Goal: Task Accomplishment & Management: Use online tool/utility

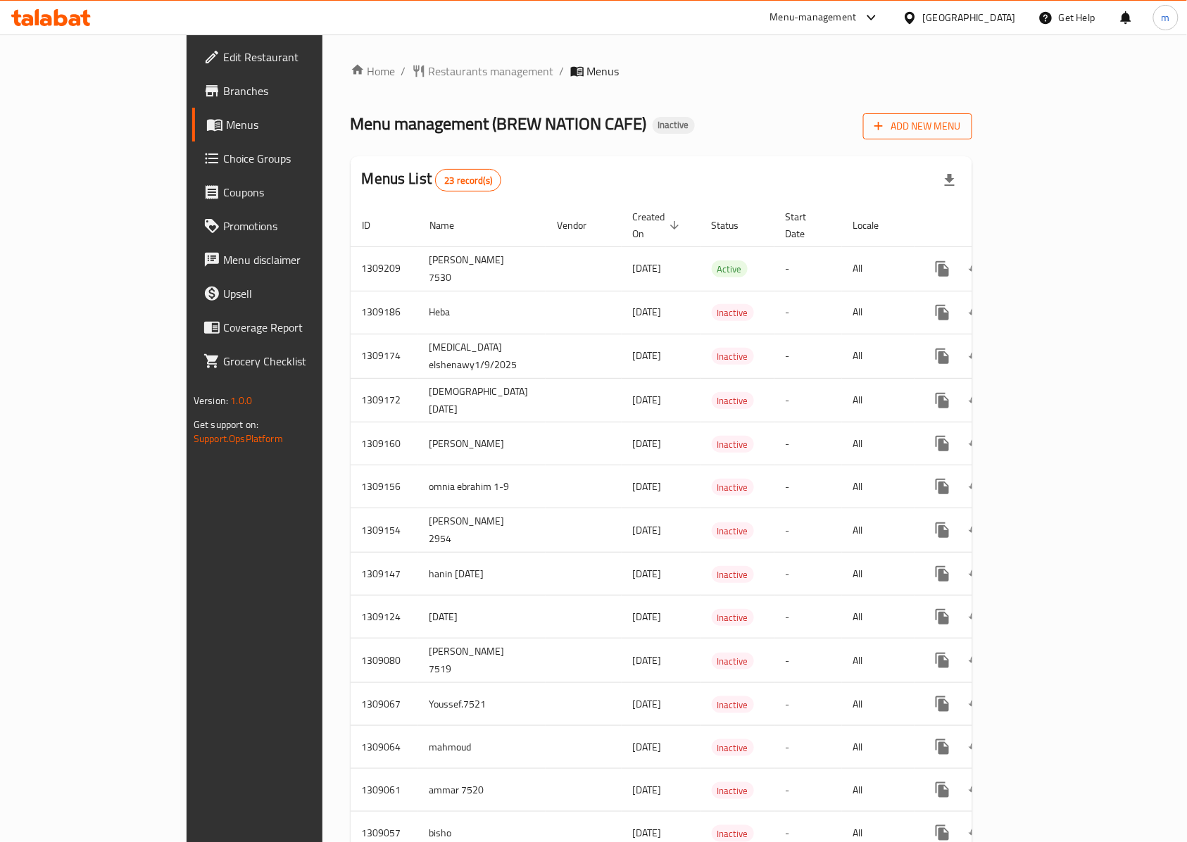
click at [961, 130] on span "Add New Menu" at bounding box center [917, 127] width 87 height 18
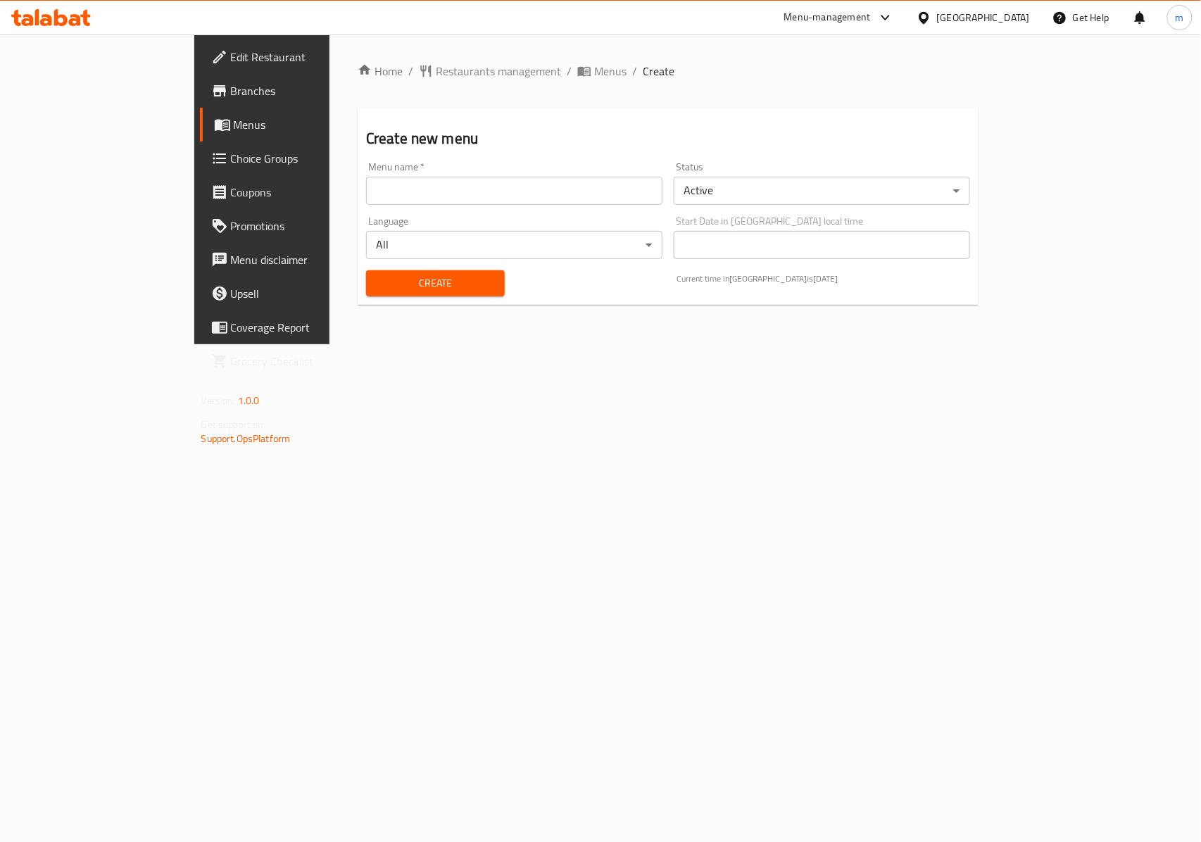
click at [378, 172] on div "Menu name   * Menu name *" at bounding box center [514, 183] width 296 height 43
click at [376, 184] on input "text" at bounding box center [514, 191] width 296 height 28
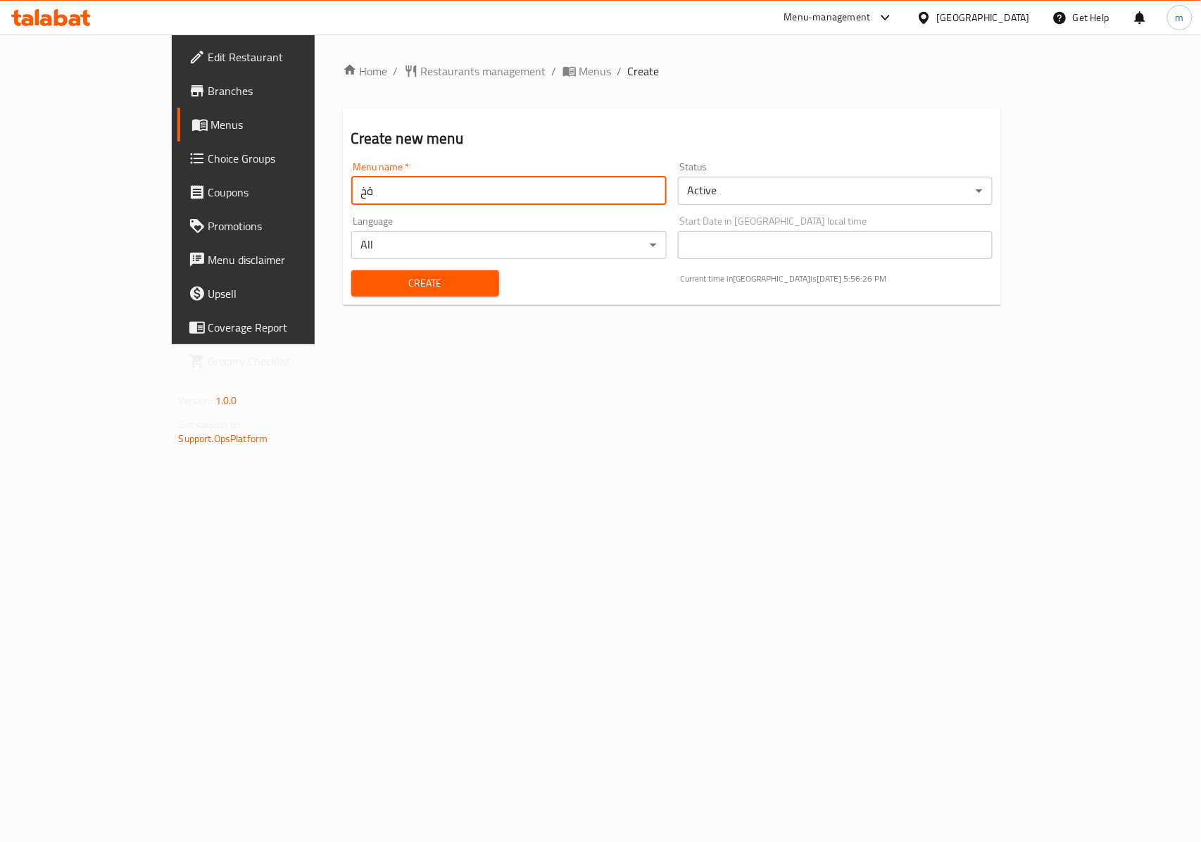
type input "ة"
click at [527, 196] on input "Mo Ashr" at bounding box center [508, 191] width 315 height 28
click at [351, 191] on input "Mo Ashrof-9/03/2025" at bounding box center [508, 191] width 315 height 28
type input "[PERSON_NAME]- [DATE]"
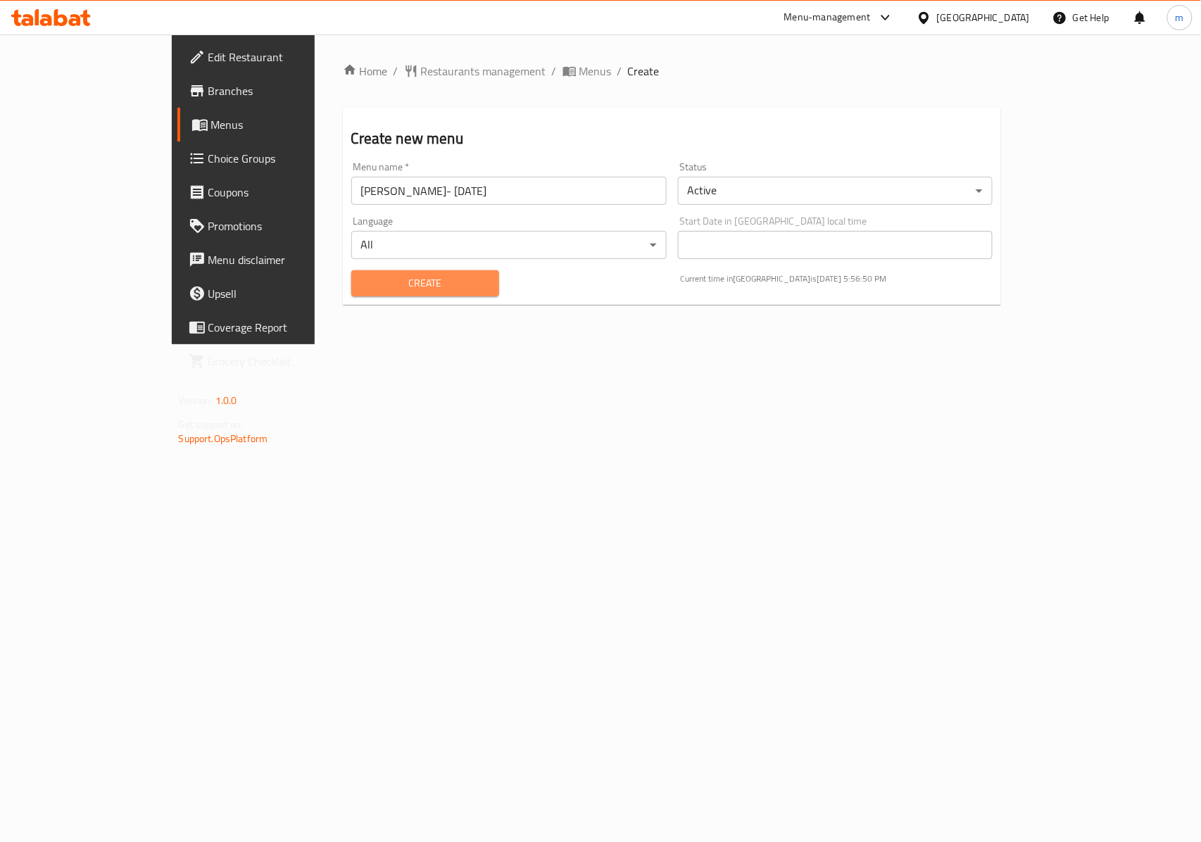
click at [417, 291] on span "Create" at bounding box center [425, 284] width 125 height 18
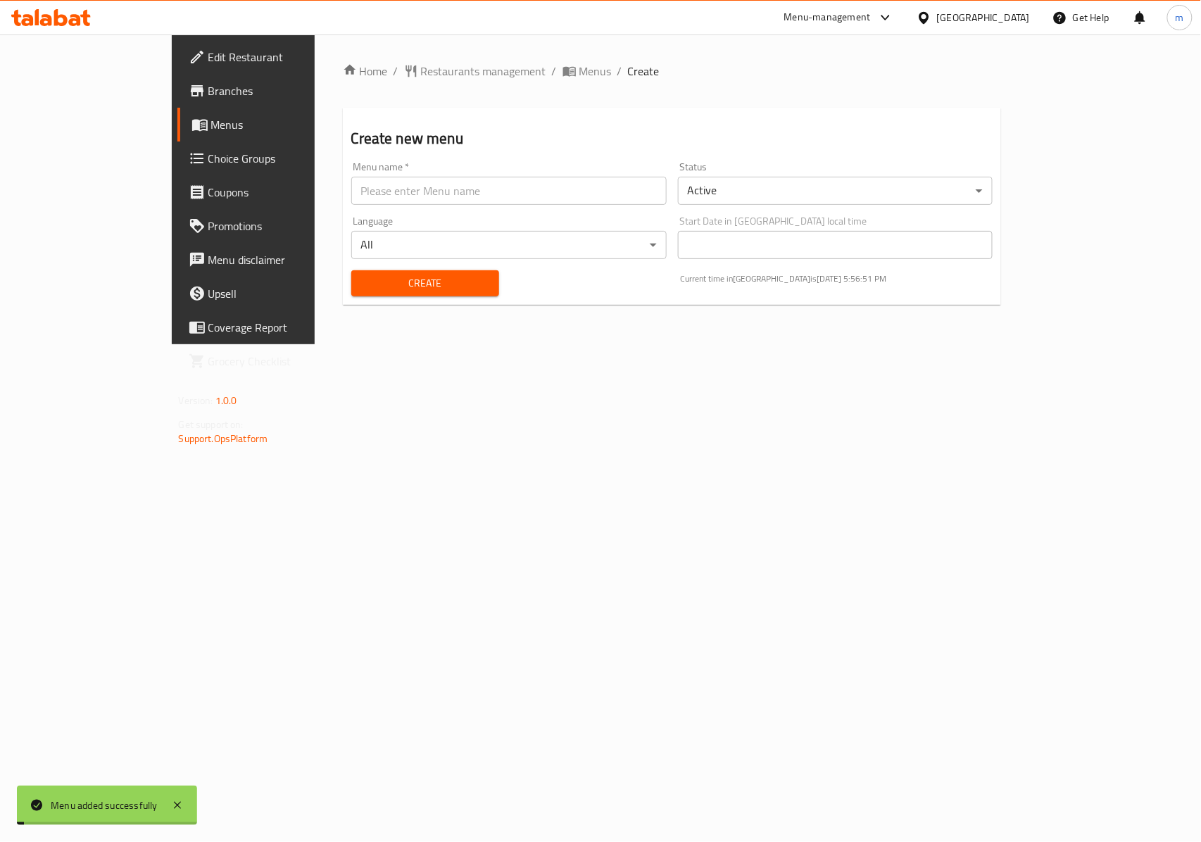
click at [1014, 194] on body "Menu added successfully ​ Menu-management Egypt Get Help m Edit Restaurant Bran…" at bounding box center [600, 438] width 1201 height 808
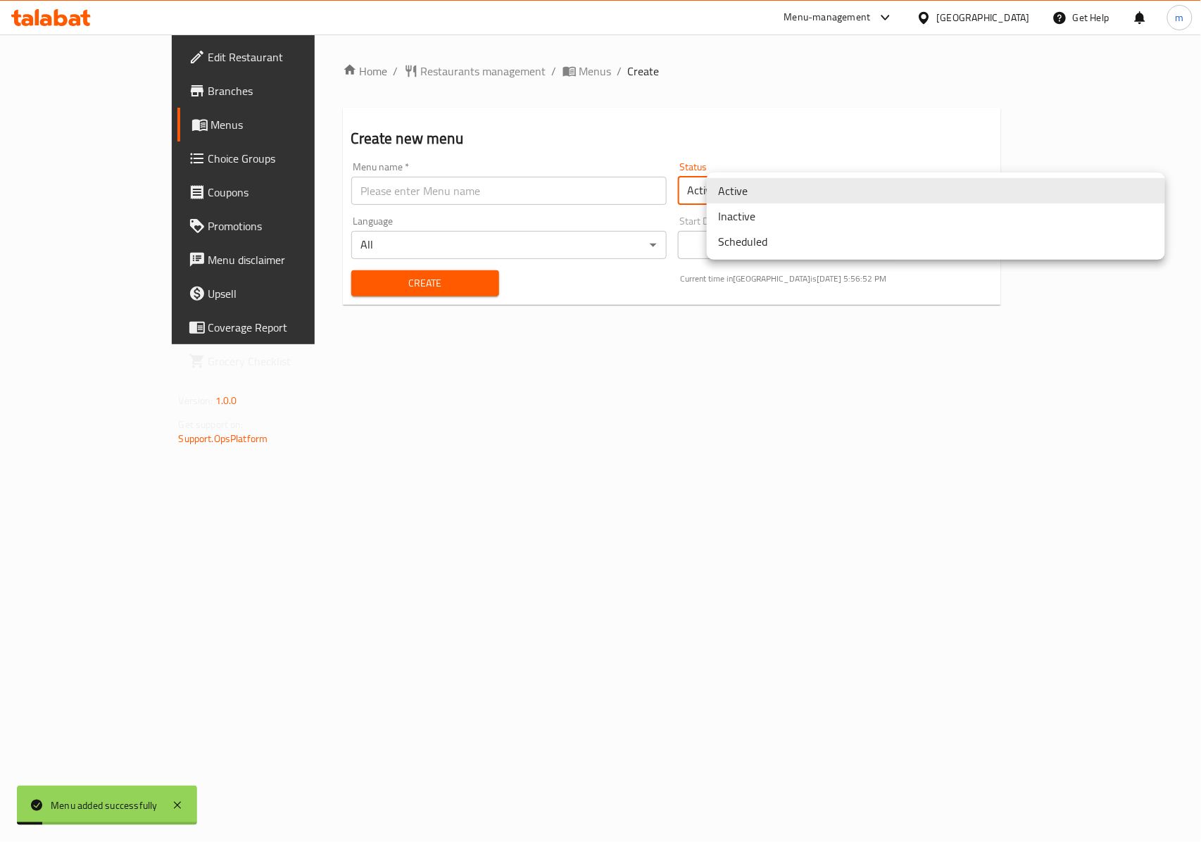
click at [831, 220] on li "Inactive" at bounding box center [936, 215] width 458 height 25
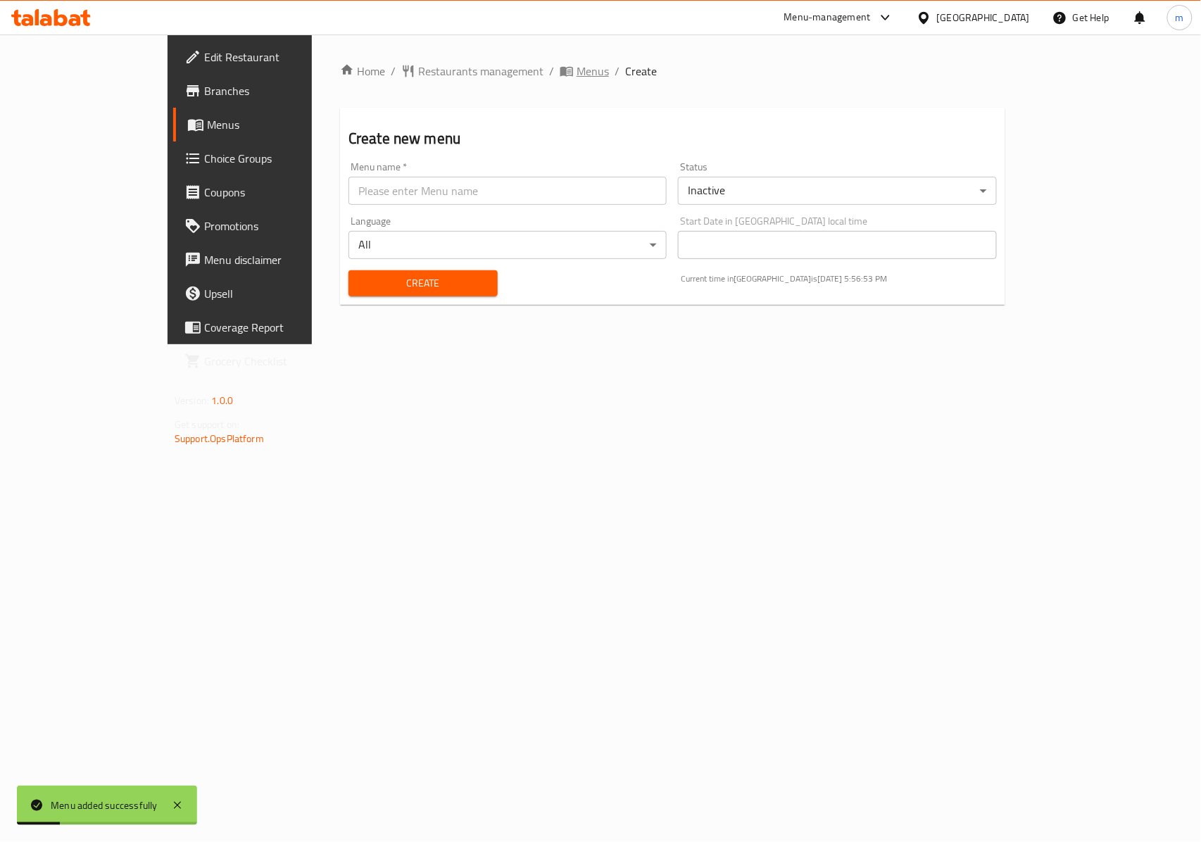
click at [577, 73] on span "Menus" at bounding box center [593, 71] width 32 height 17
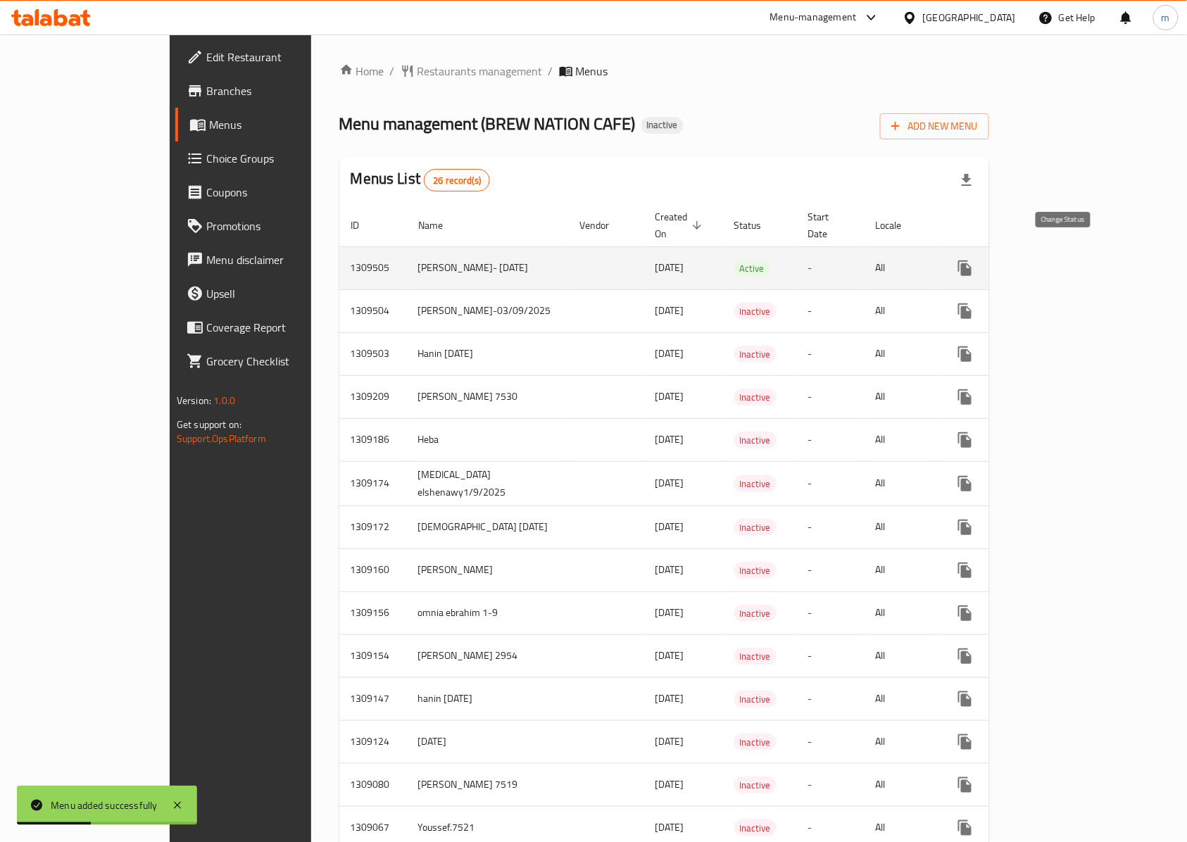
click at [1007, 260] on icon "enhanced table" at bounding box center [999, 268] width 17 height 17
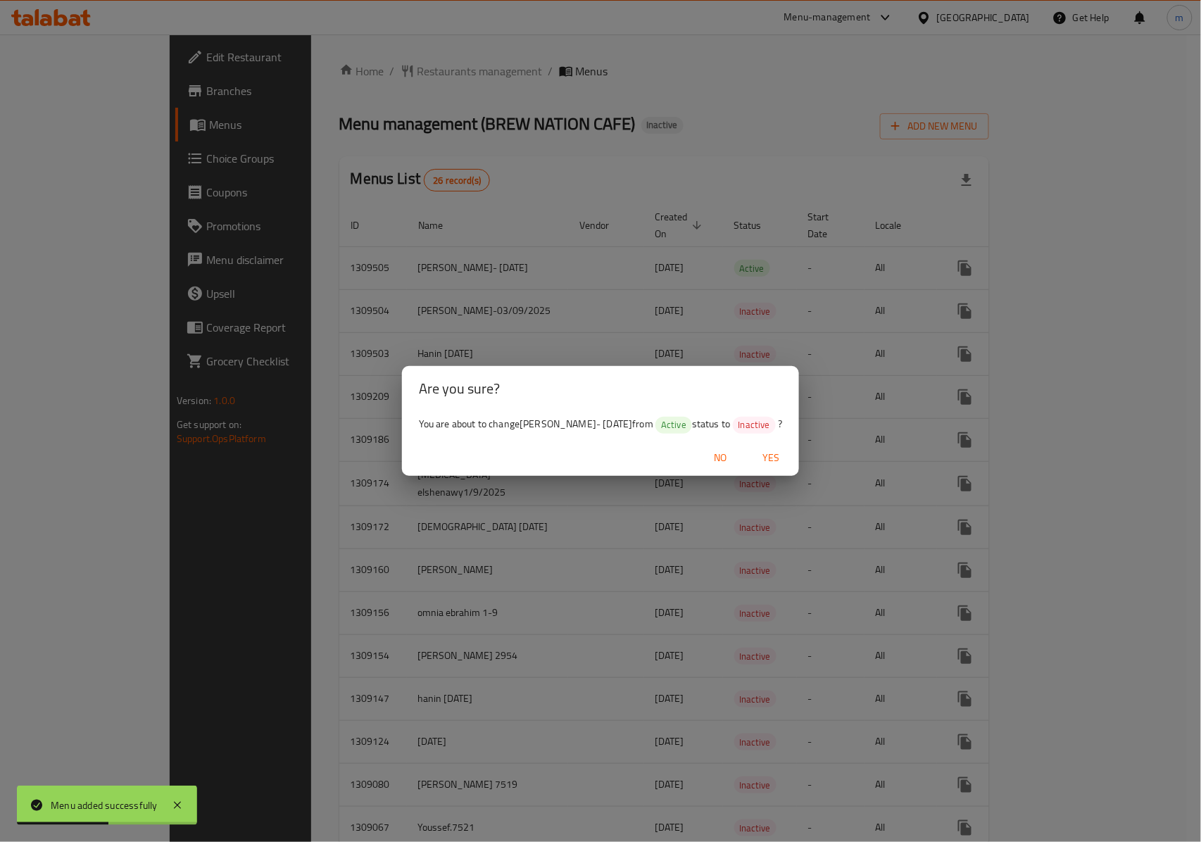
click at [758, 449] on span "Yes" at bounding box center [771, 458] width 34 height 18
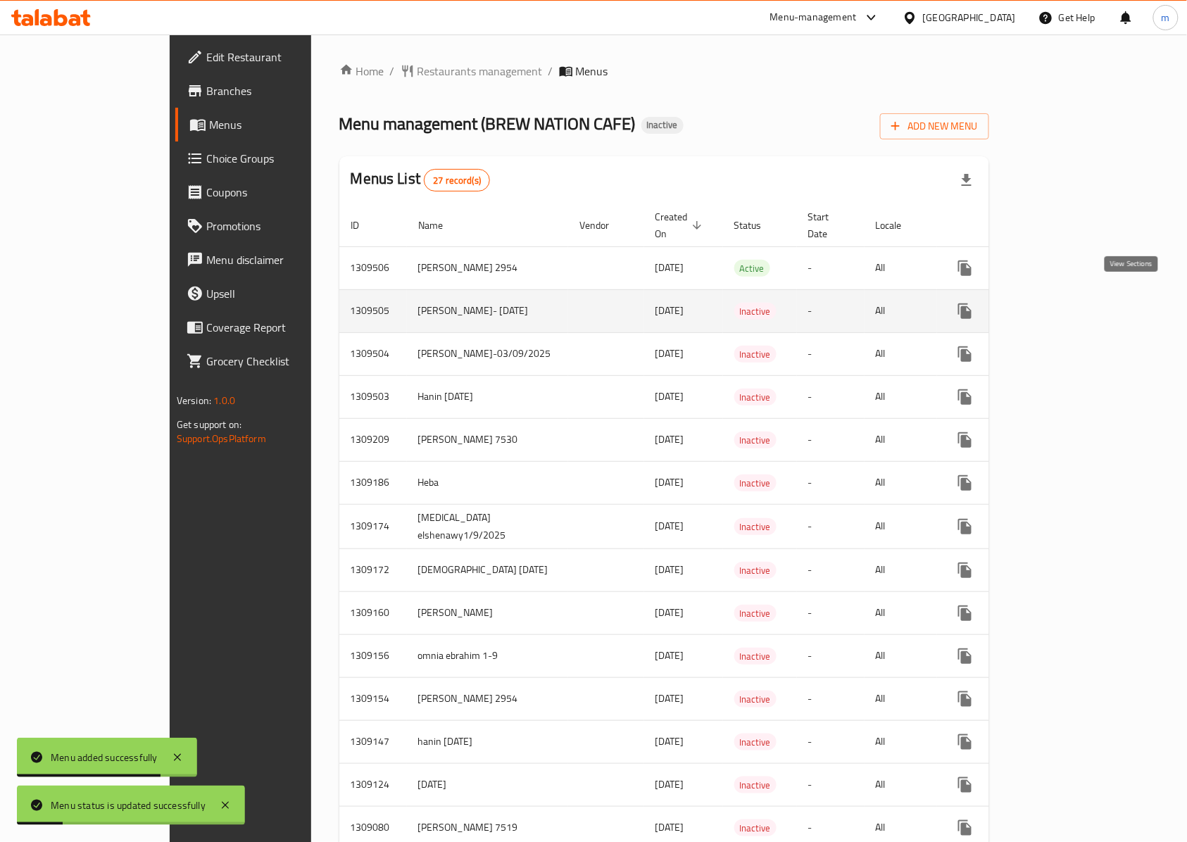
click at [1084, 300] on link "enhanced table" at bounding box center [1067, 311] width 34 height 34
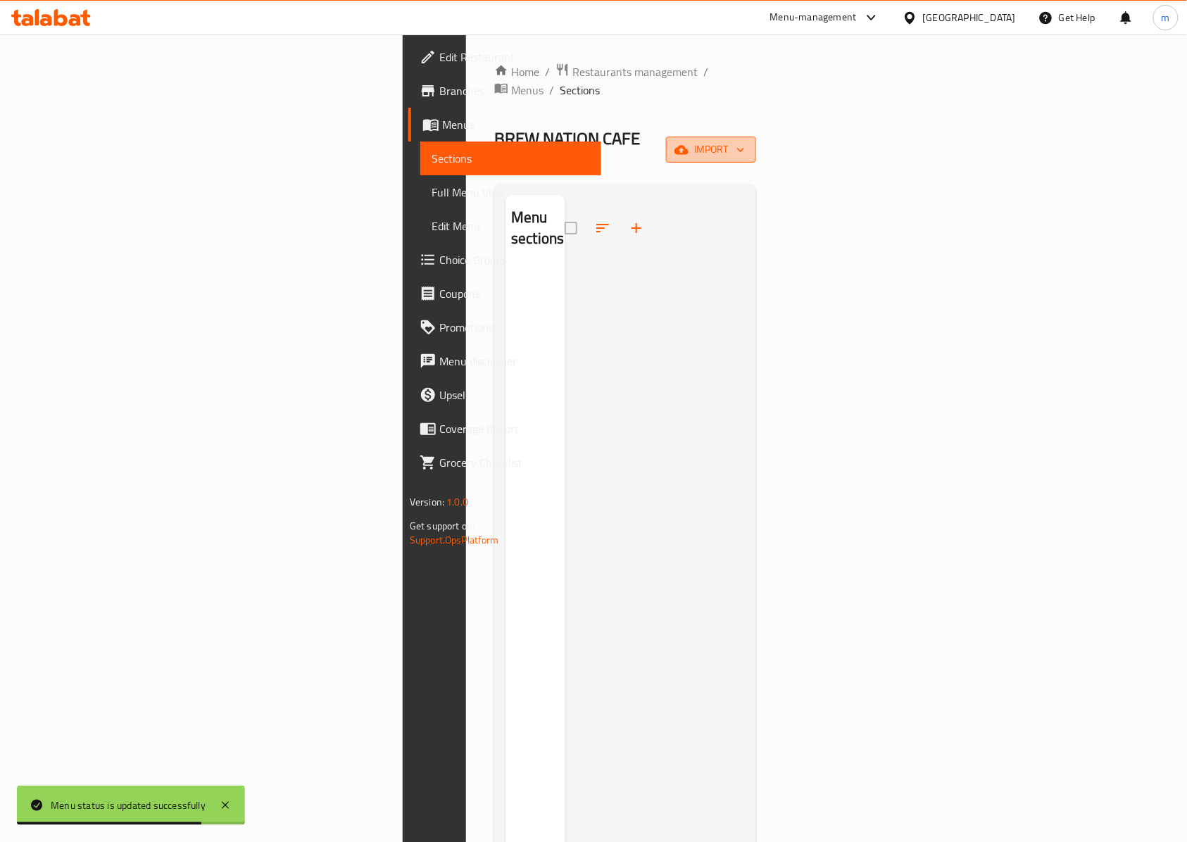
click at [745, 141] on span "import" at bounding box center [711, 150] width 68 height 18
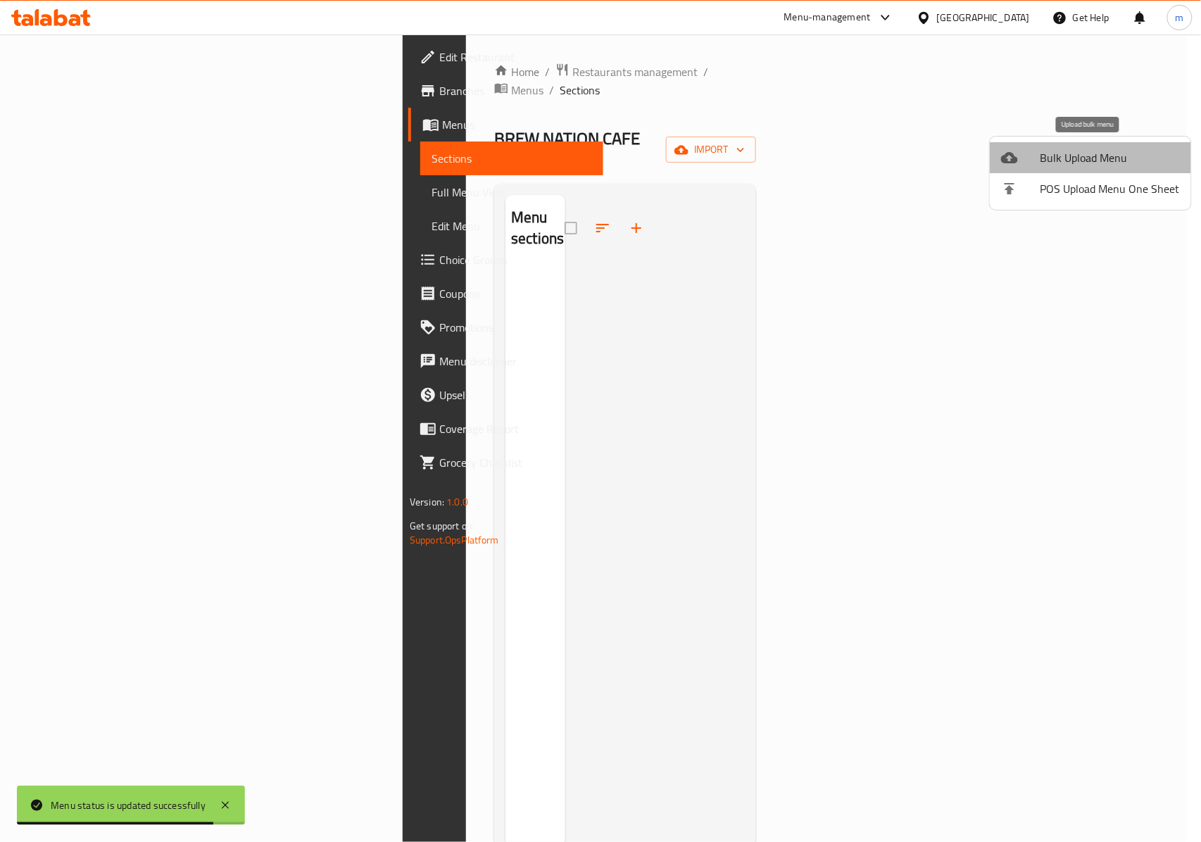
click at [1110, 163] on span "Bulk Upload Menu" at bounding box center [1110, 157] width 139 height 17
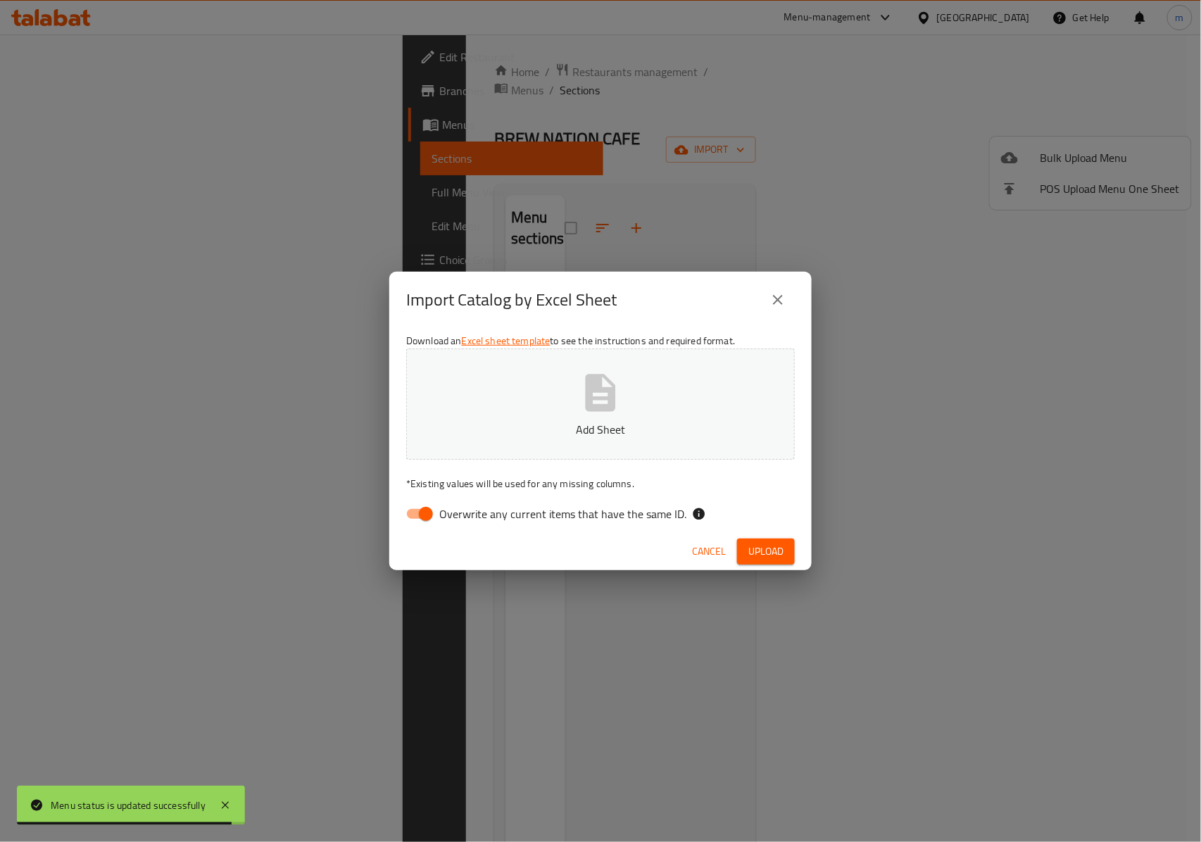
click at [624, 426] on p "Add Sheet" at bounding box center [600, 429] width 345 height 17
click at [421, 524] on input "Overwrite any current items that have the same ID." at bounding box center [426, 514] width 80 height 27
checkbox input "false"
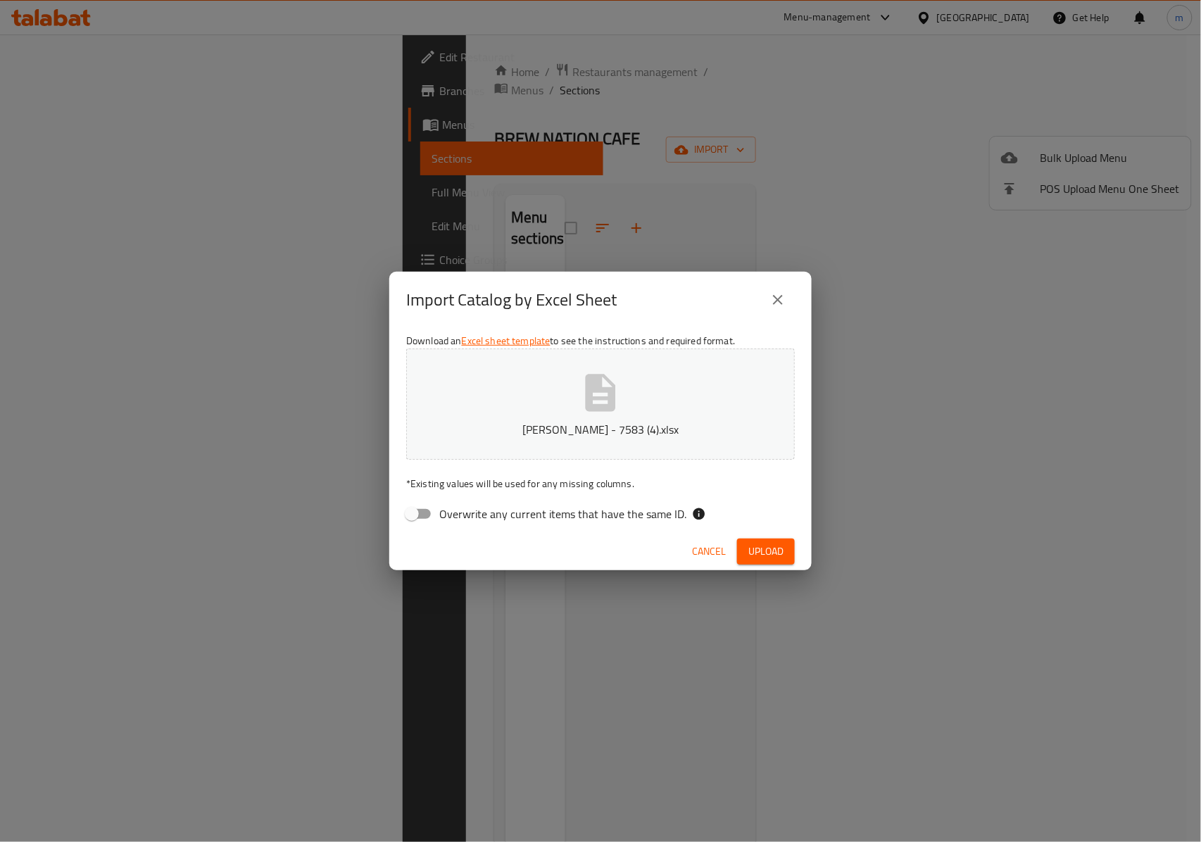
click at [753, 546] on span "Upload" at bounding box center [765, 552] width 35 height 18
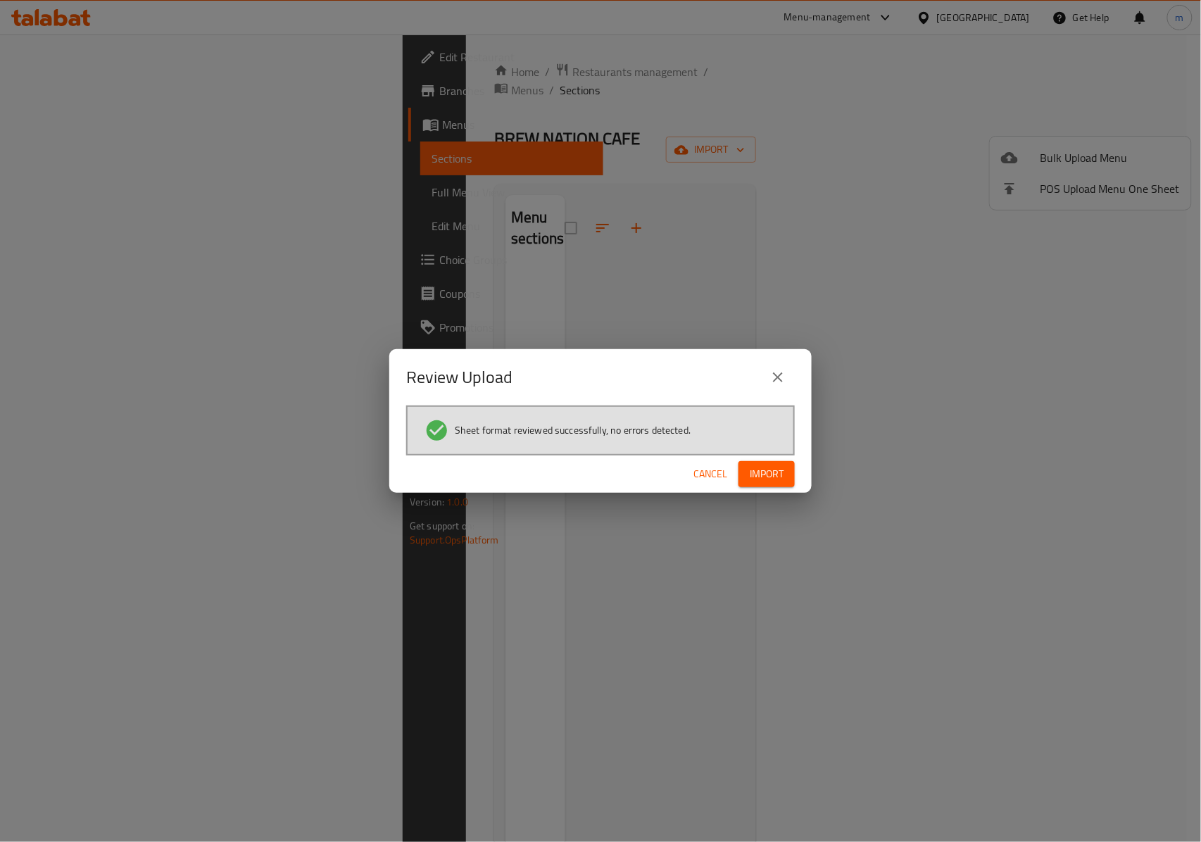
click at [746, 463] on button "Import" at bounding box center [767, 474] width 56 height 26
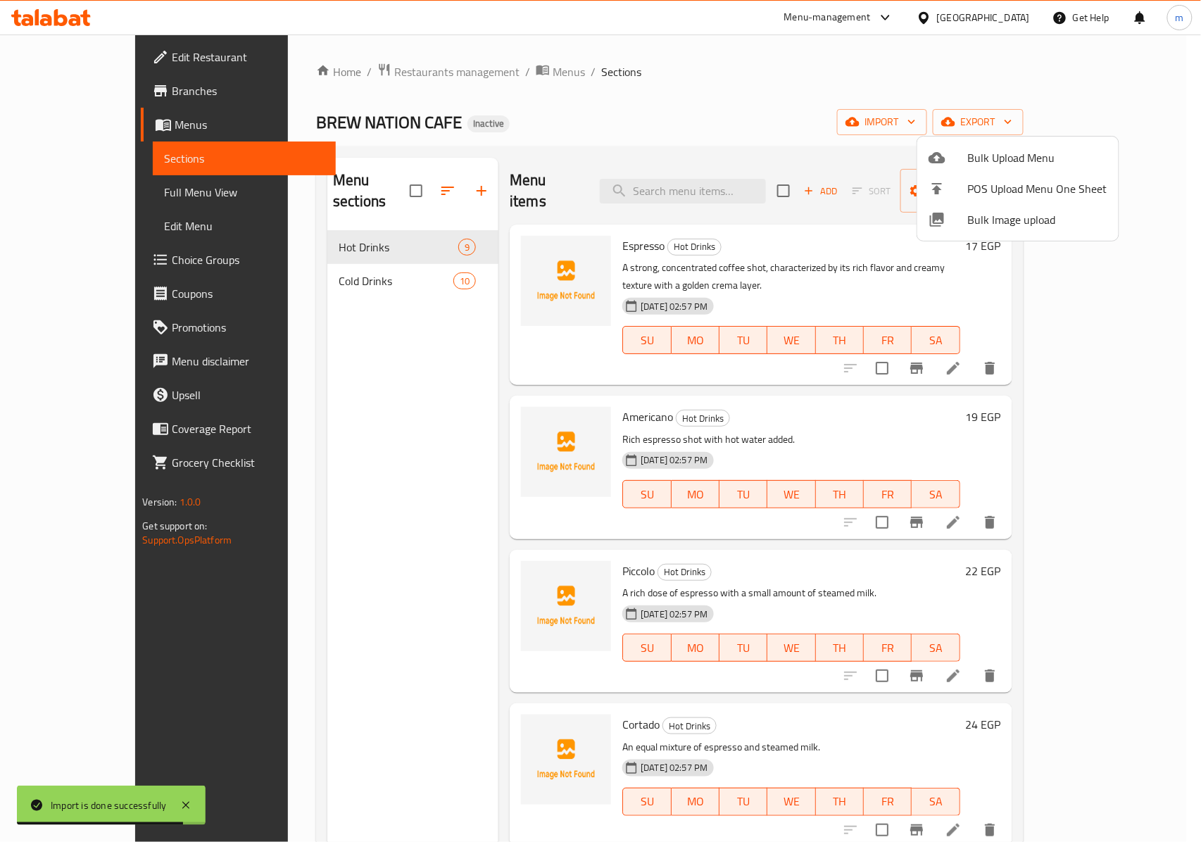
drag, startPoint x: 1138, startPoint y: 545, endPoint x: 1167, endPoint y: 744, distance: 201.3
click at [1167, 744] on div at bounding box center [600, 421] width 1201 height 842
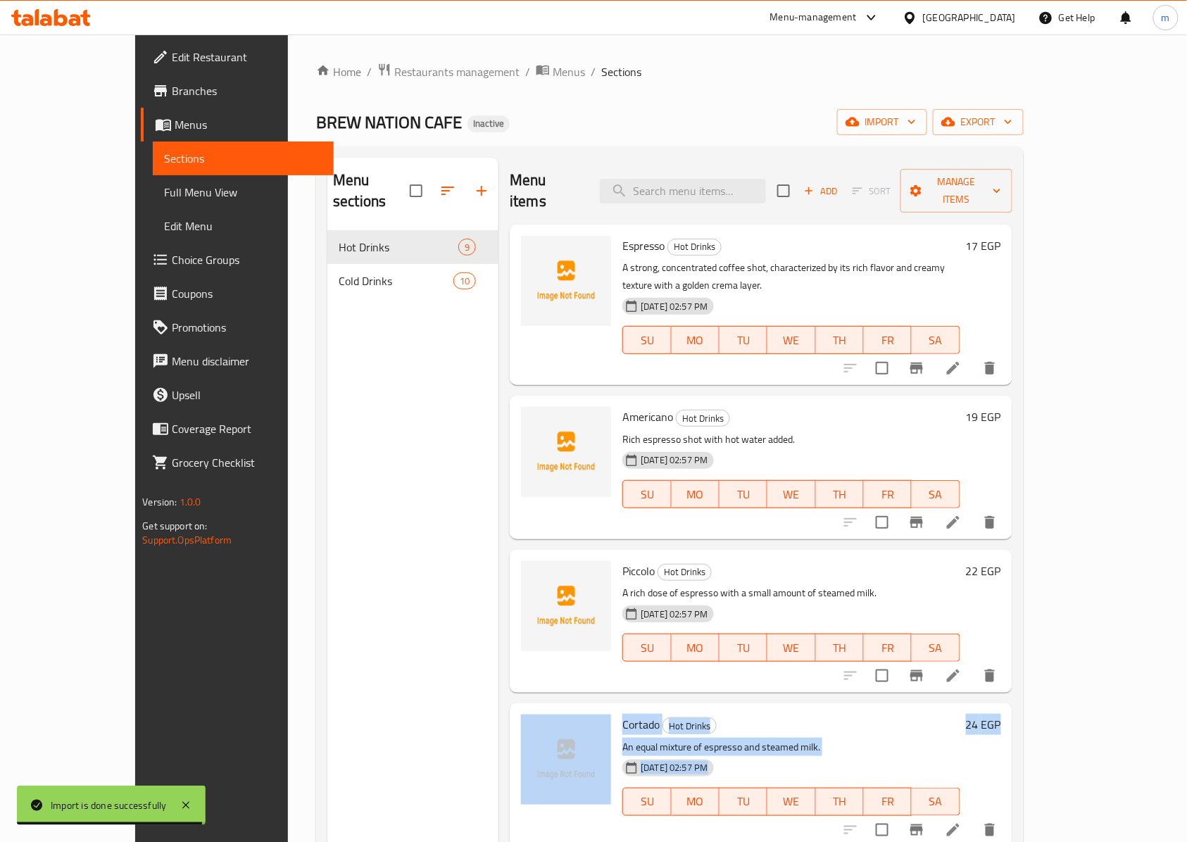
drag, startPoint x: 1150, startPoint y: 642, endPoint x: 1150, endPoint y: 755, distance: 112.6
click at [1023, 755] on div "Menu sections Hot Drinks 9 Cold Drinks 10 Menu items Add Sort Manage items Espr…" at bounding box center [669, 578] width 707 height 865
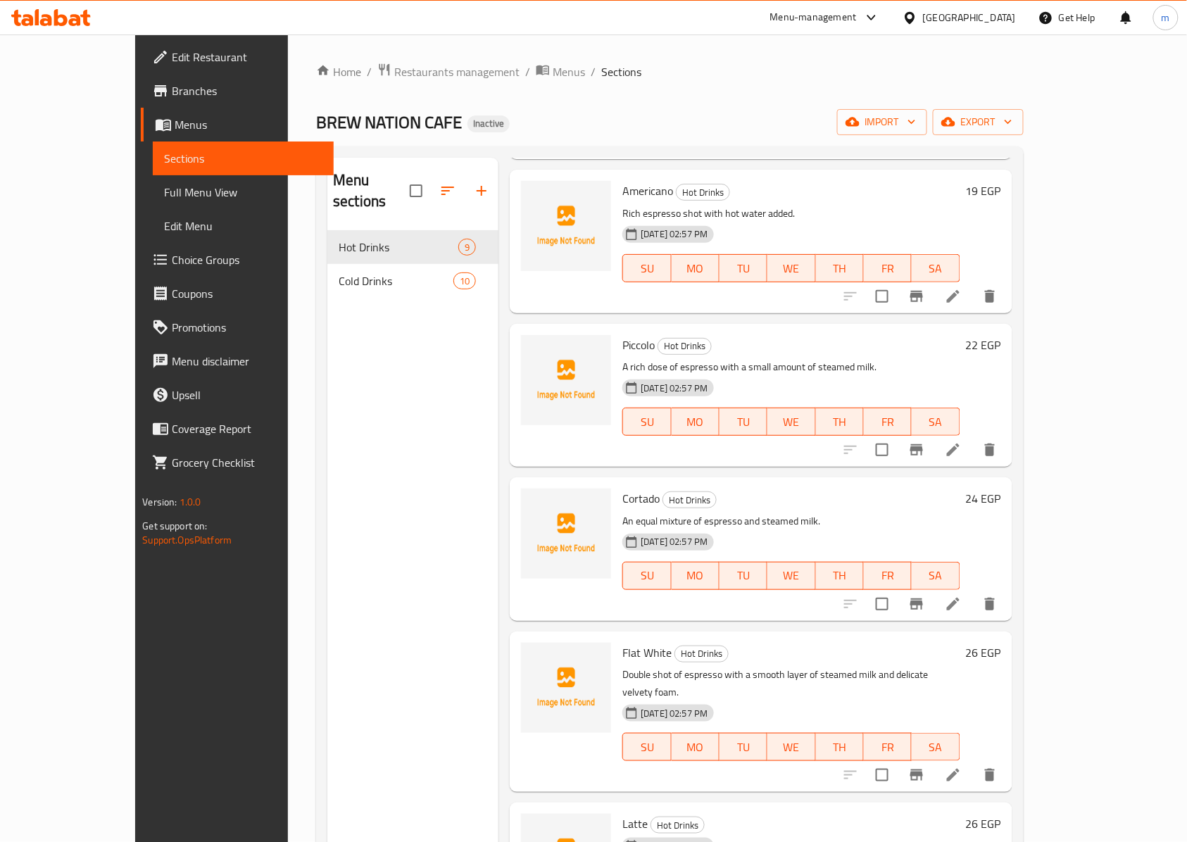
click at [386, 598] on div "Menu sections Hot Drinks 9 Cold Drinks 10" at bounding box center [412, 579] width 171 height 842
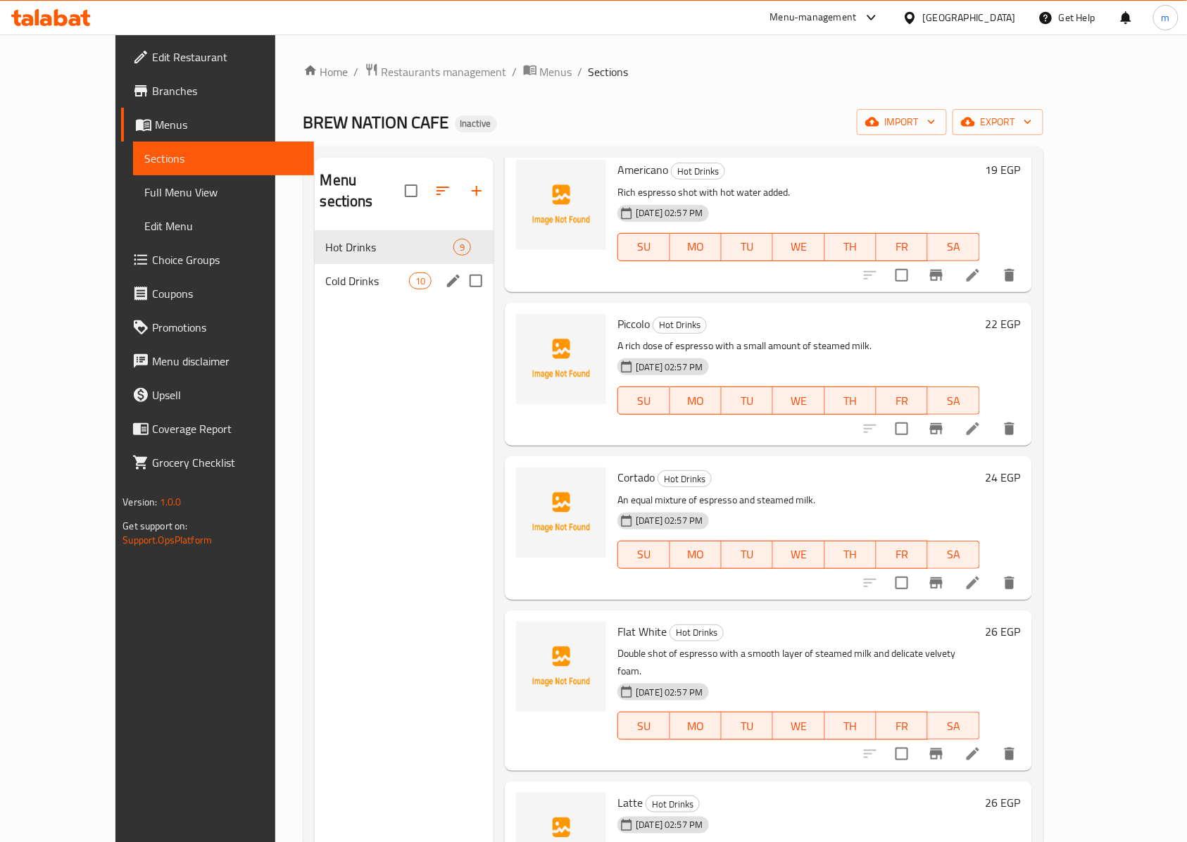
click at [358, 272] on span "Cold Drinks" at bounding box center [367, 280] width 83 height 17
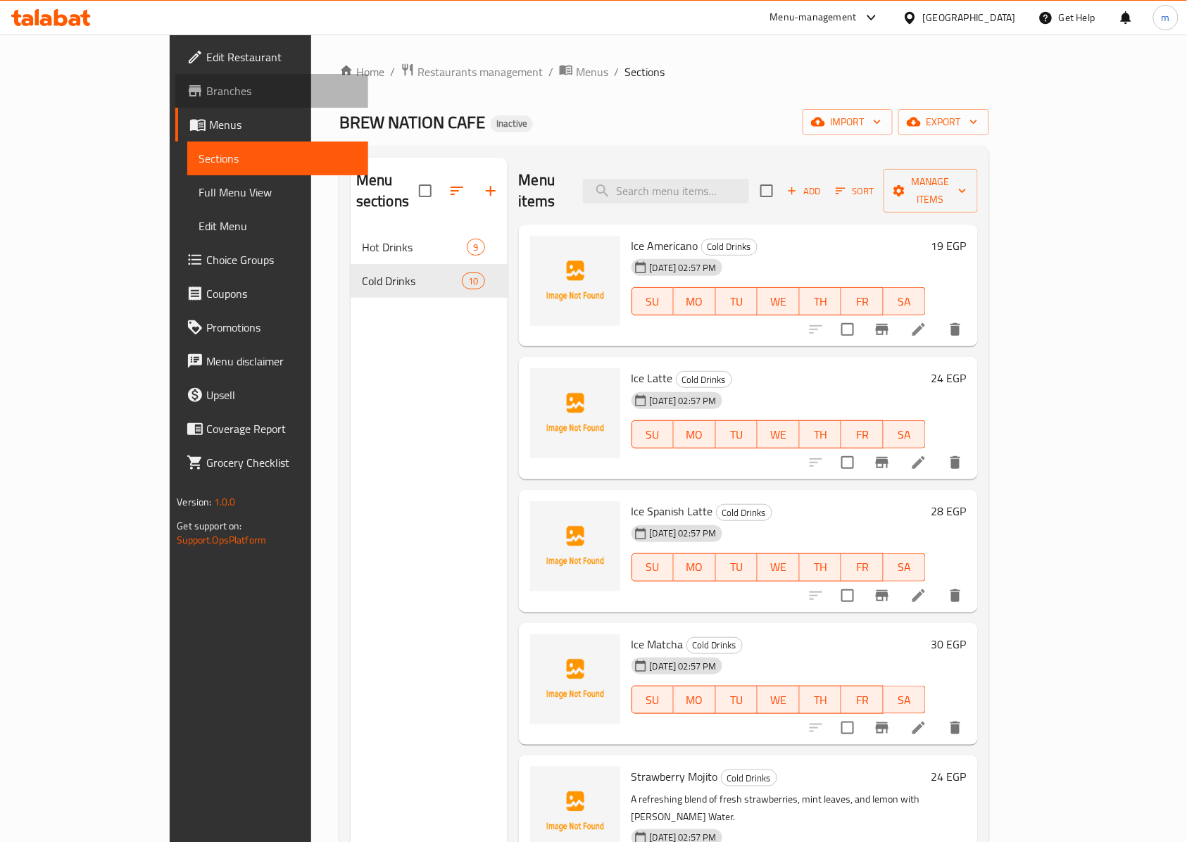
click at [206, 82] on span "Branches" at bounding box center [281, 90] width 151 height 17
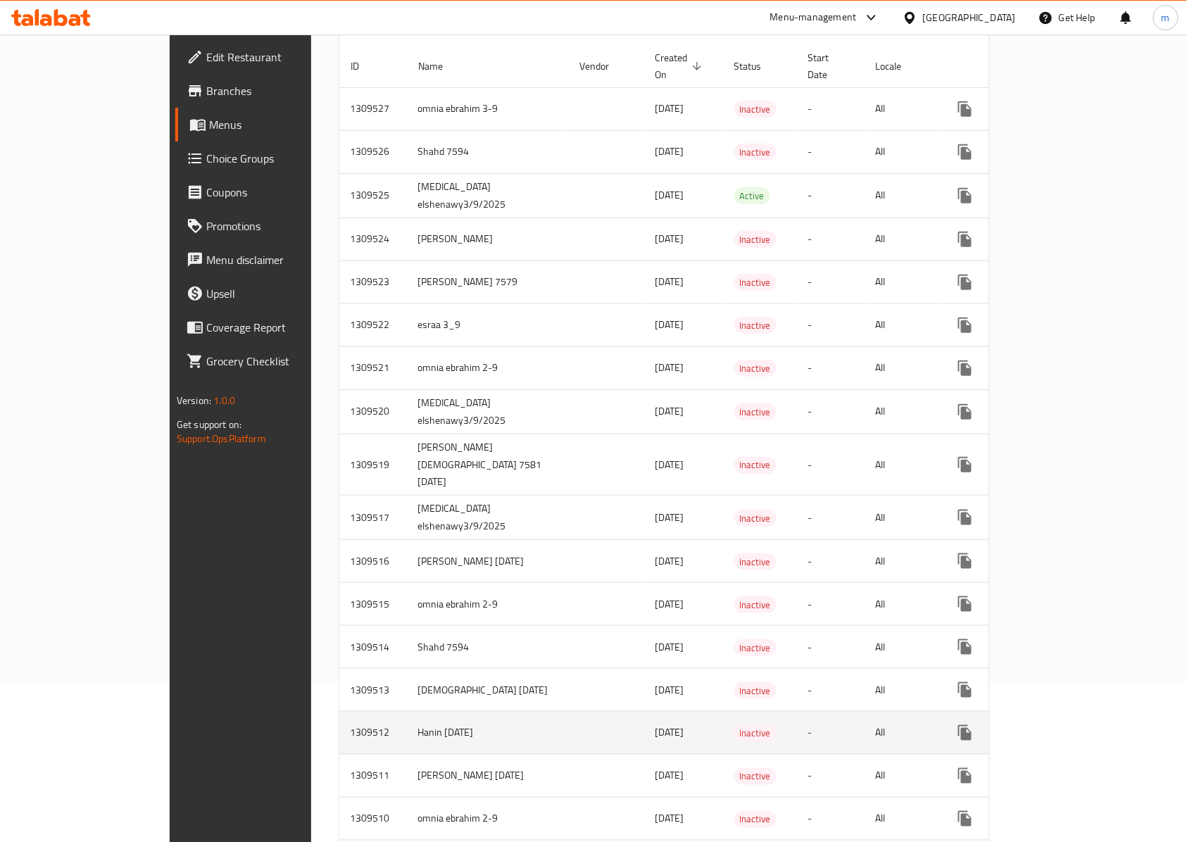
scroll to position [282, 0]
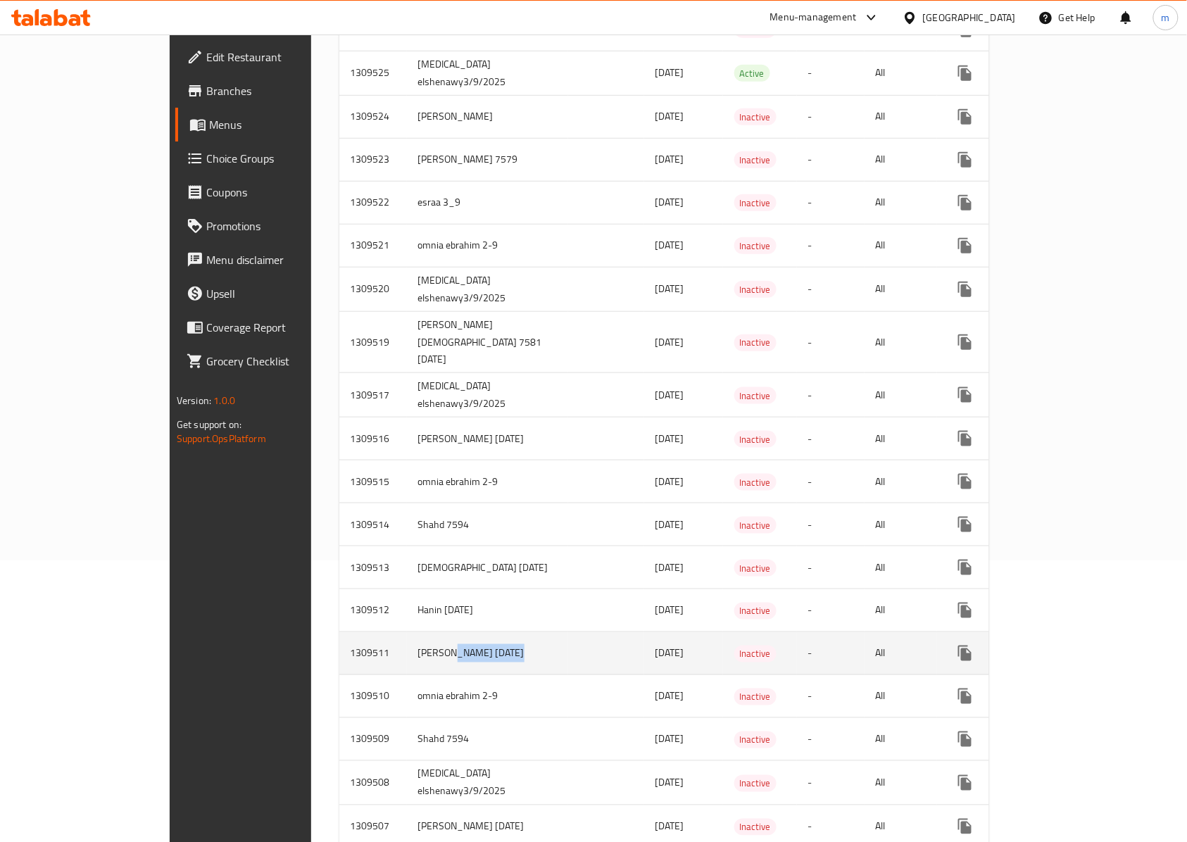
drag, startPoint x: 335, startPoint y: 631, endPoint x: 476, endPoint y: 629, distance: 140.8
click at [476, 632] on tr "1309511 abdelaziz 3/9/2025 03/09/2025 Inactive - All" at bounding box center [716, 653] width 755 height 43
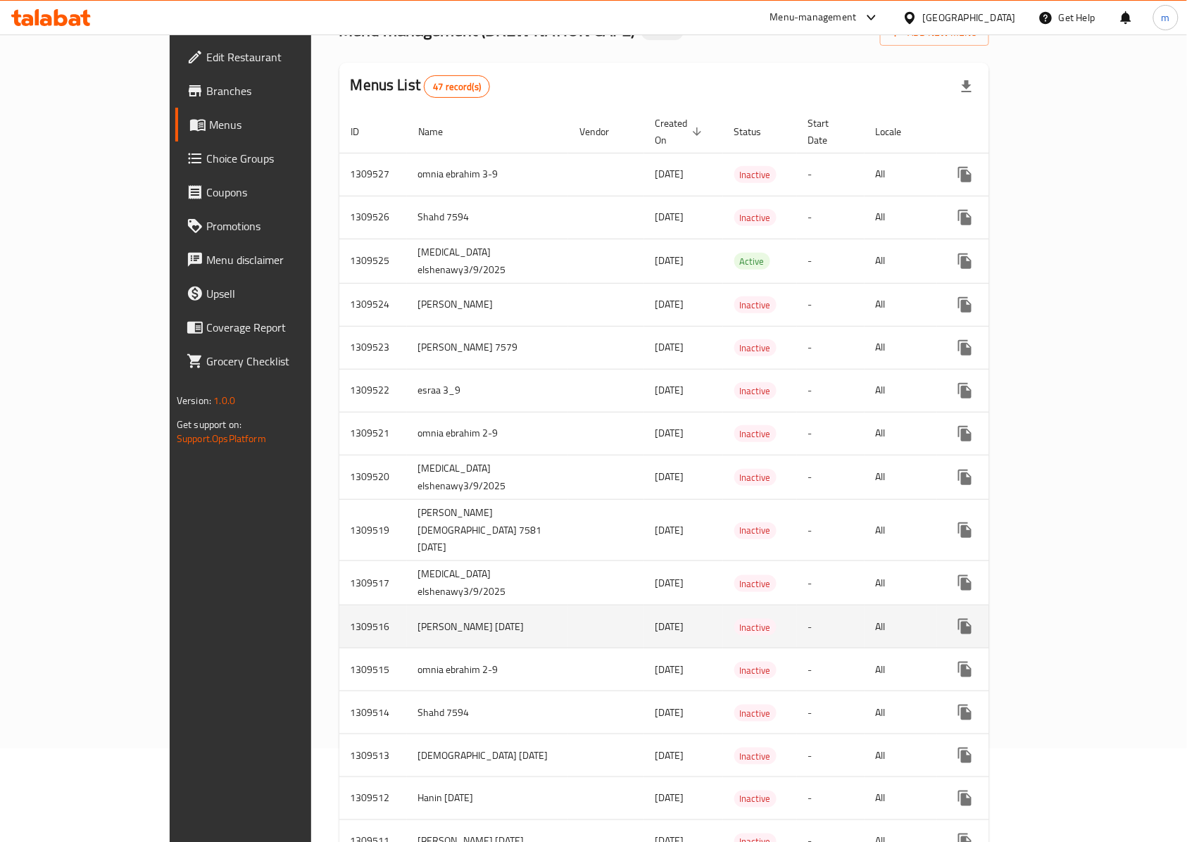
scroll to position [741, 0]
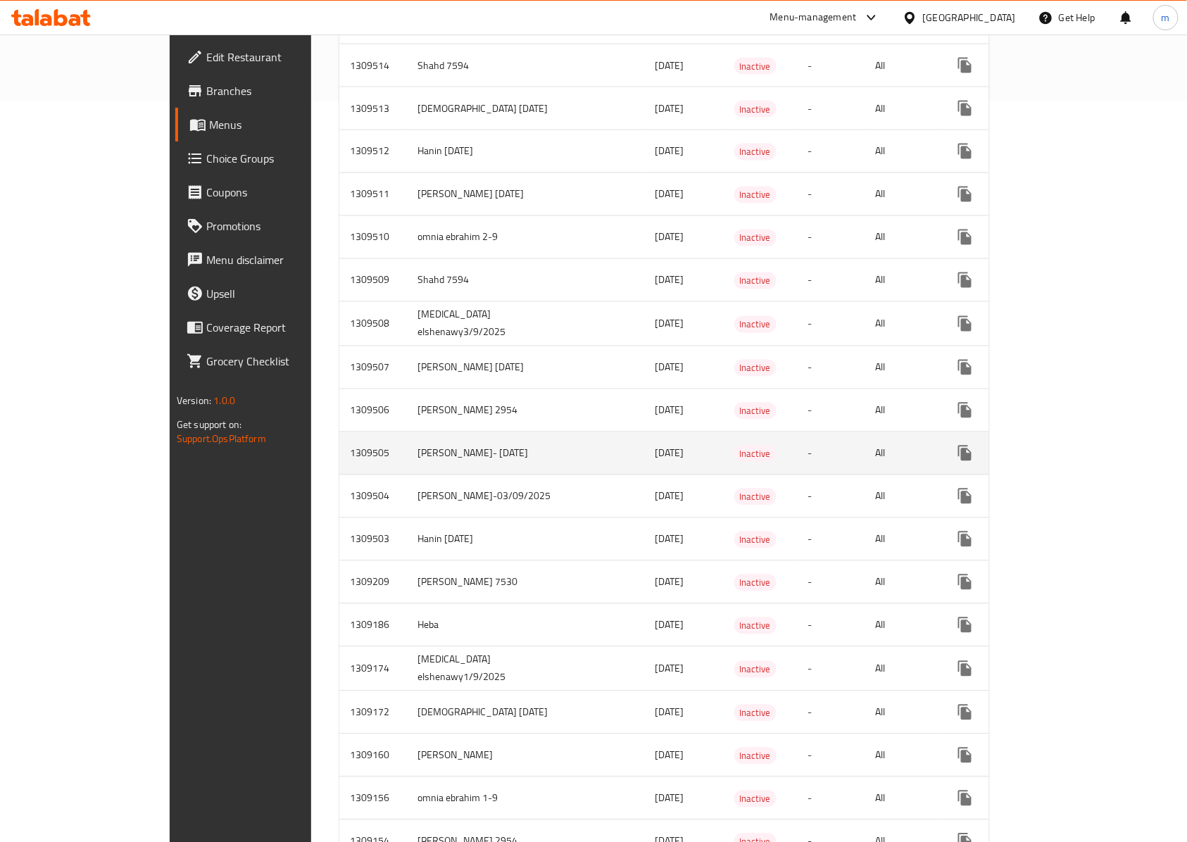
click at [407, 432] on td "[PERSON_NAME]- [DATE]" at bounding box center [487, 453] width 161 height 43
click at [1075, 445] on icon "enhanced table" at bounding box center [1066, 453] width 17 height 17
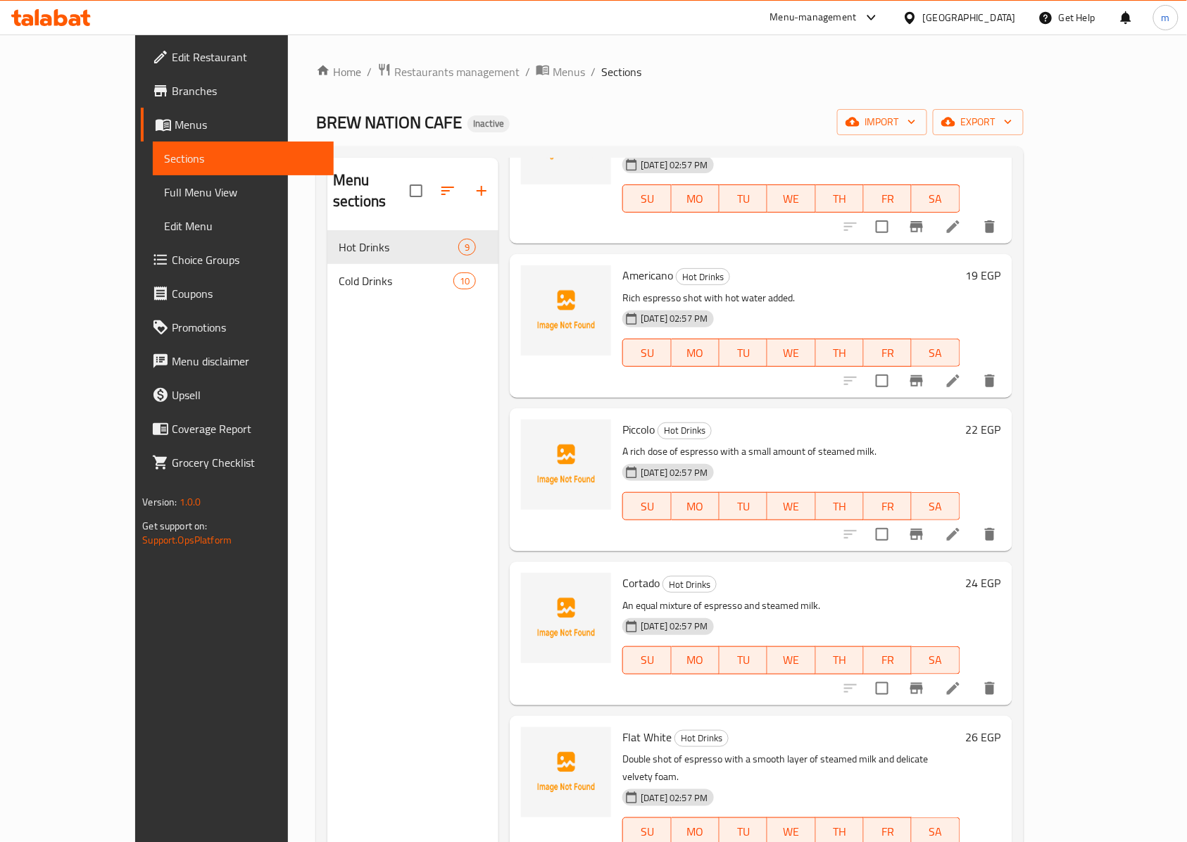
scroll to position [187, 0]
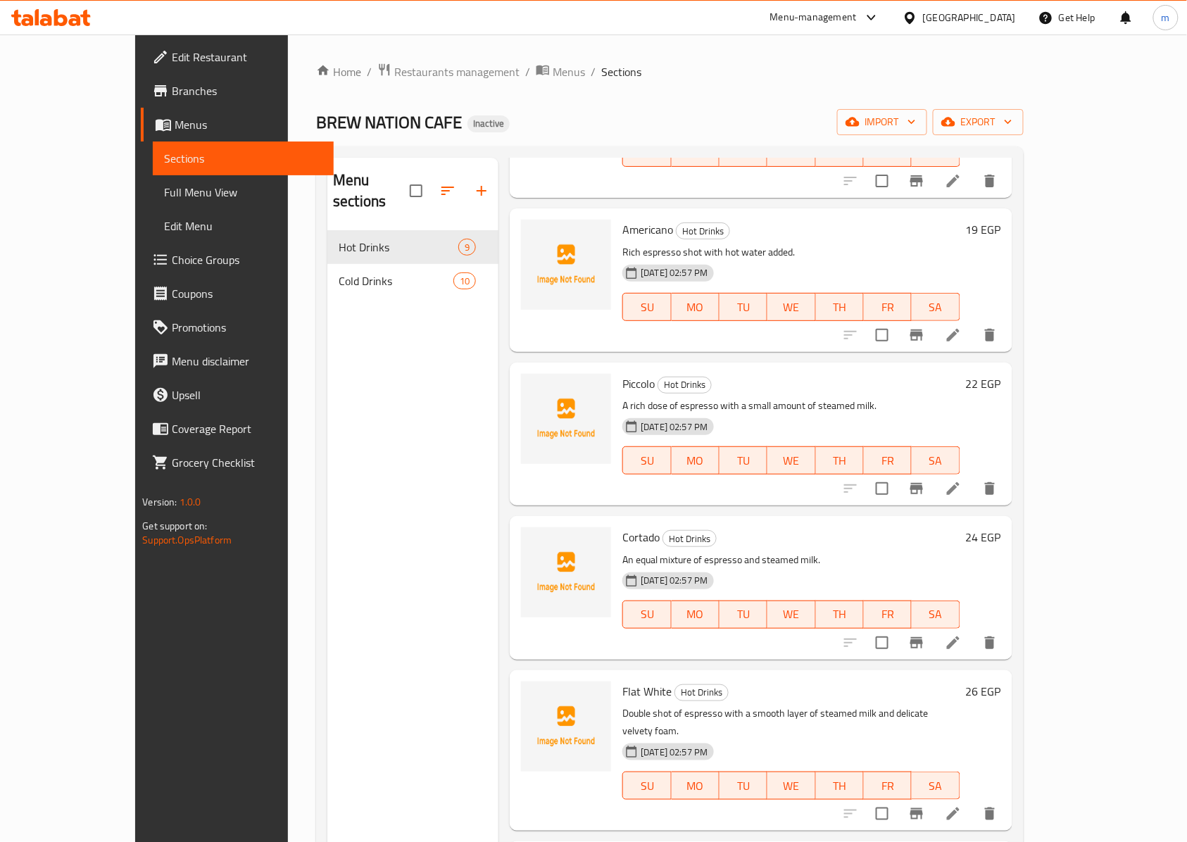
click at [153, 144] on link "Sections" at bounding box center [243, 159] width 181 height 34
click at [175, 125] on span "Menus" at bounding box center [249, 124] width 148 height 17
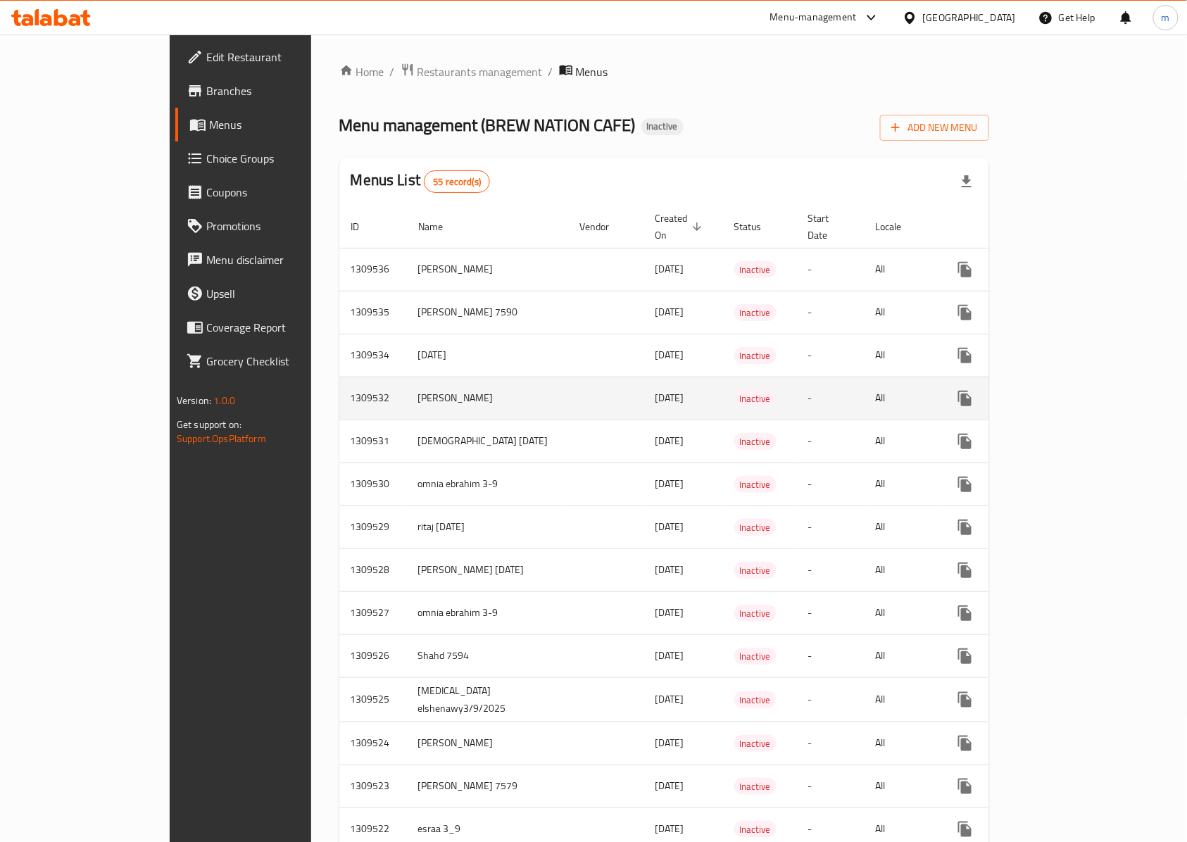
scroll to position [1091, 0]
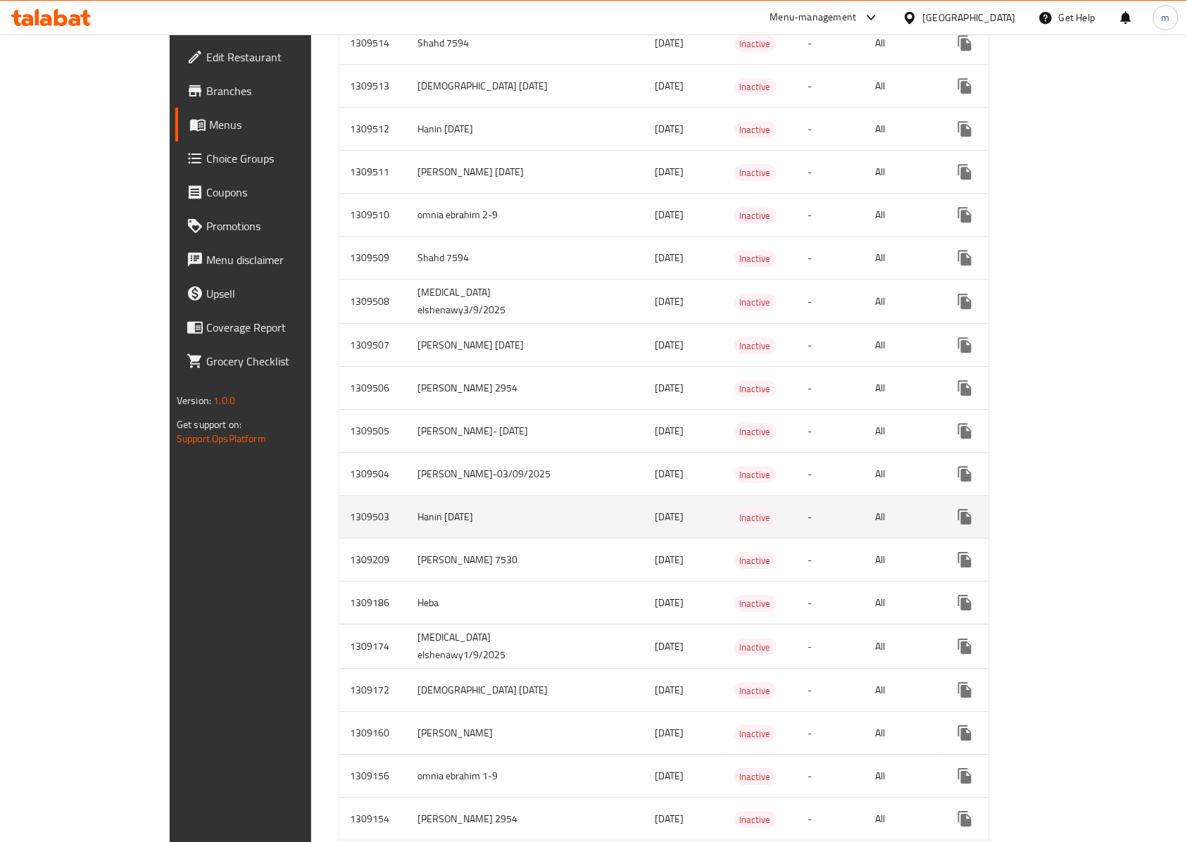
click at [407, 522] on td "Hanin [DATE]" at bounding box center [487, 517] width 161 height 43
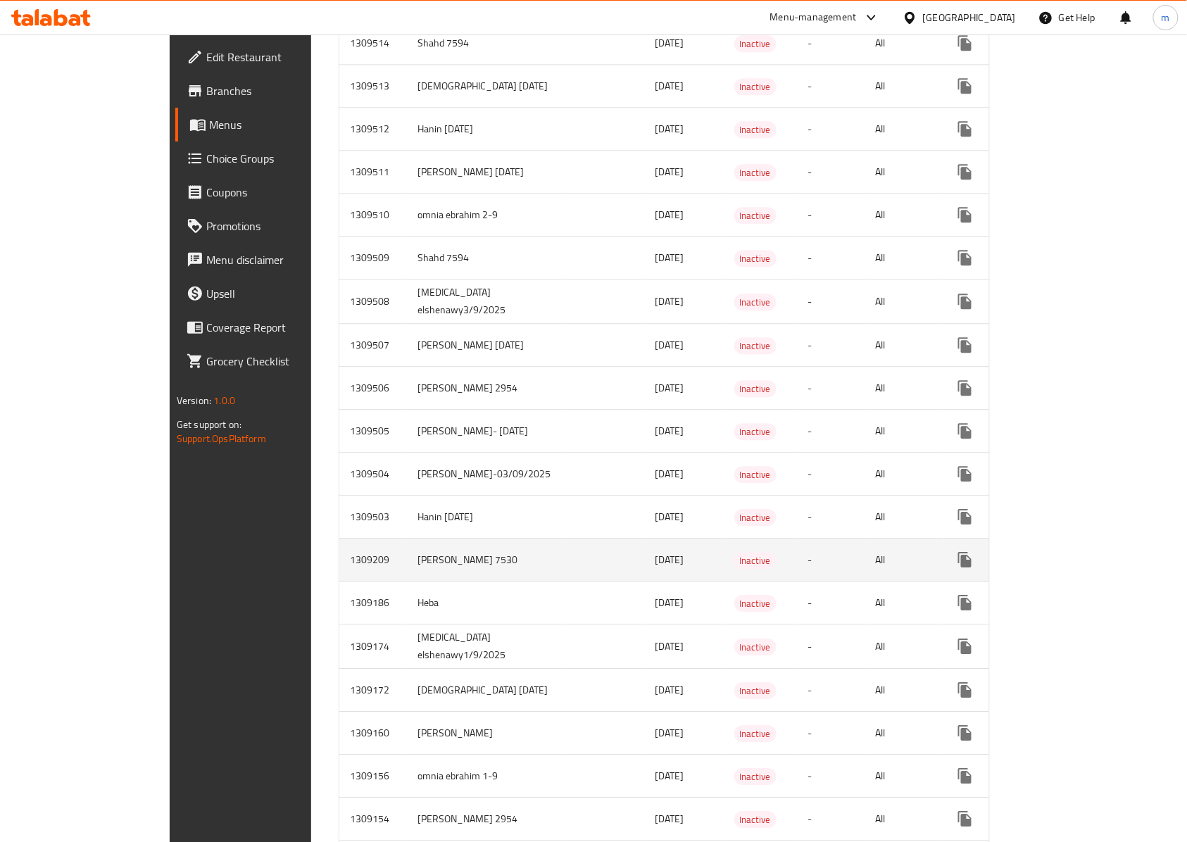
drag, startPoint x: 524, startPoint y: 564, endPoint x: 472, endPoint y: 573, distance: 52.9
click at [477, 572] on tr "1309209 Mostafa ayman 7530 02/09/2025 Inactive - All" at bounding box center [716, 560] width 755 height 43
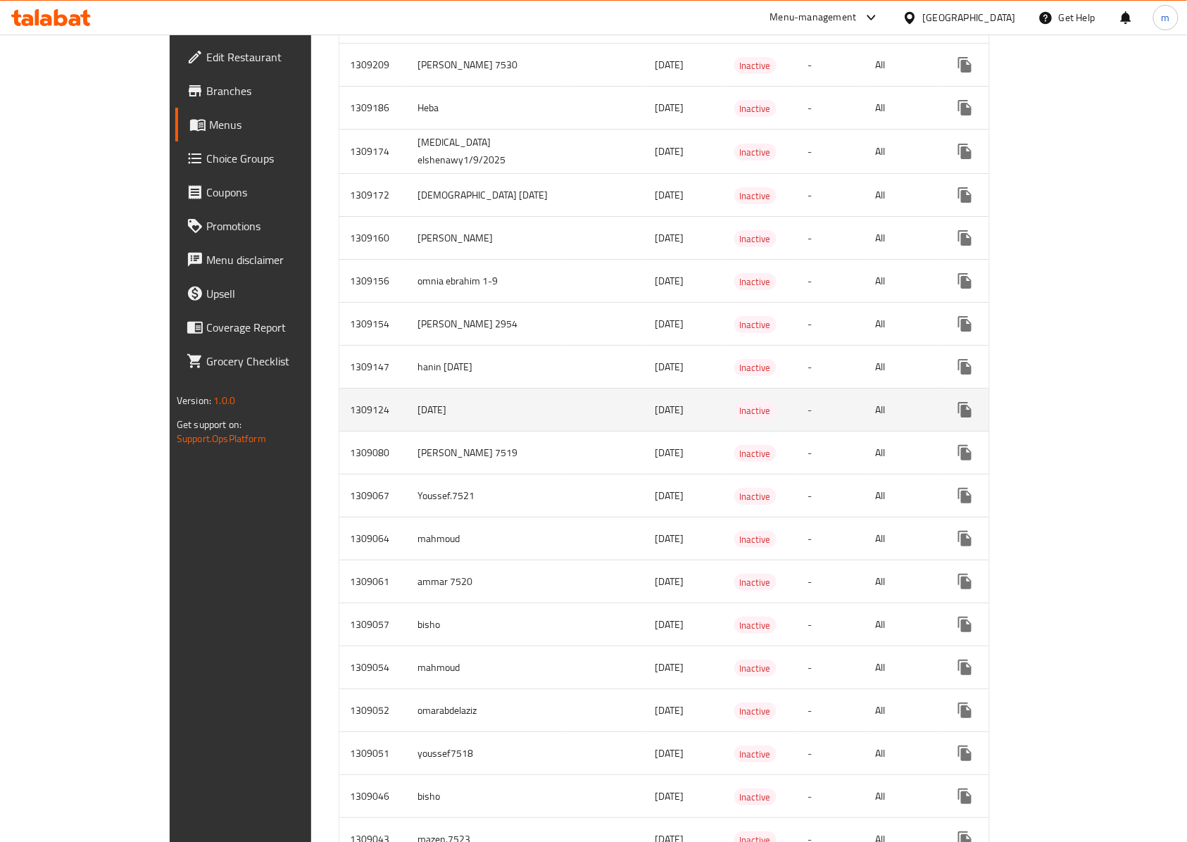
scroll to position [1828, 0]
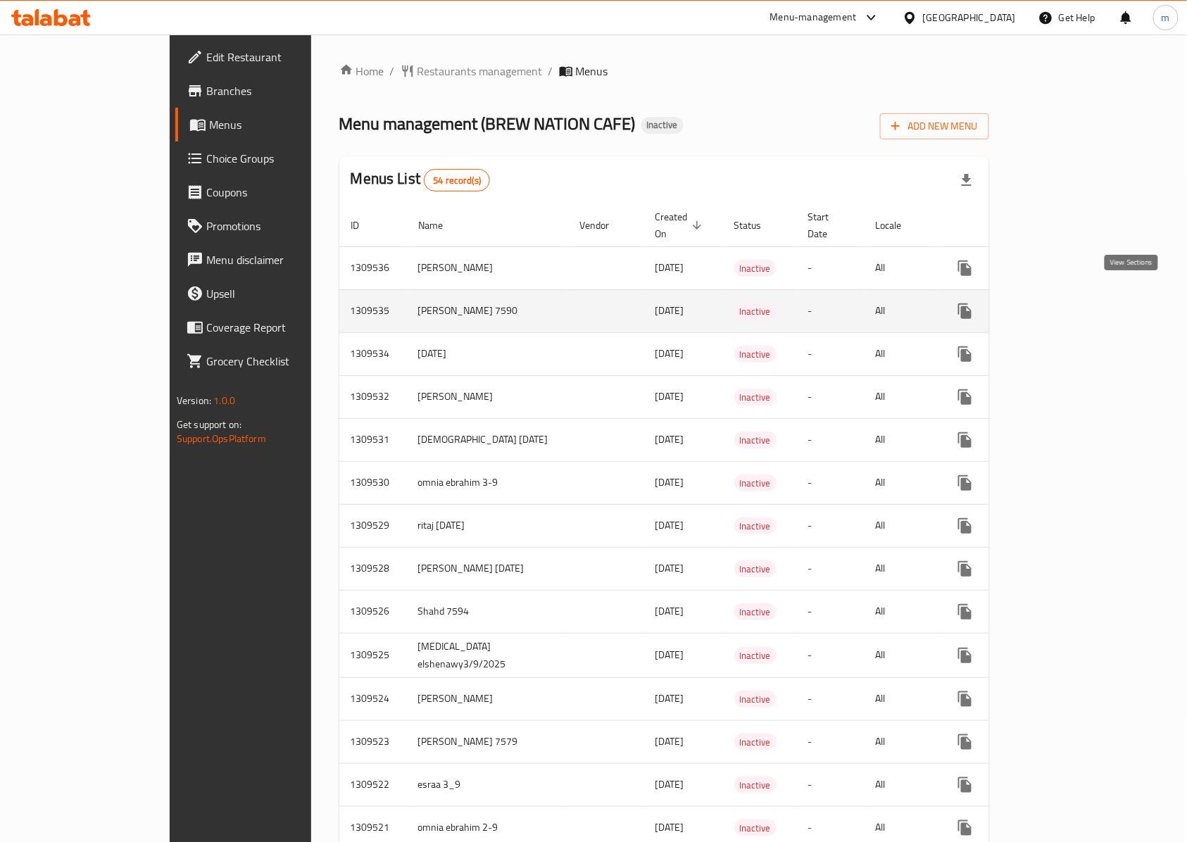
click at [1075, 303] on icon "enhanced table" at bounding box center [1066, 311] width 17 height 17
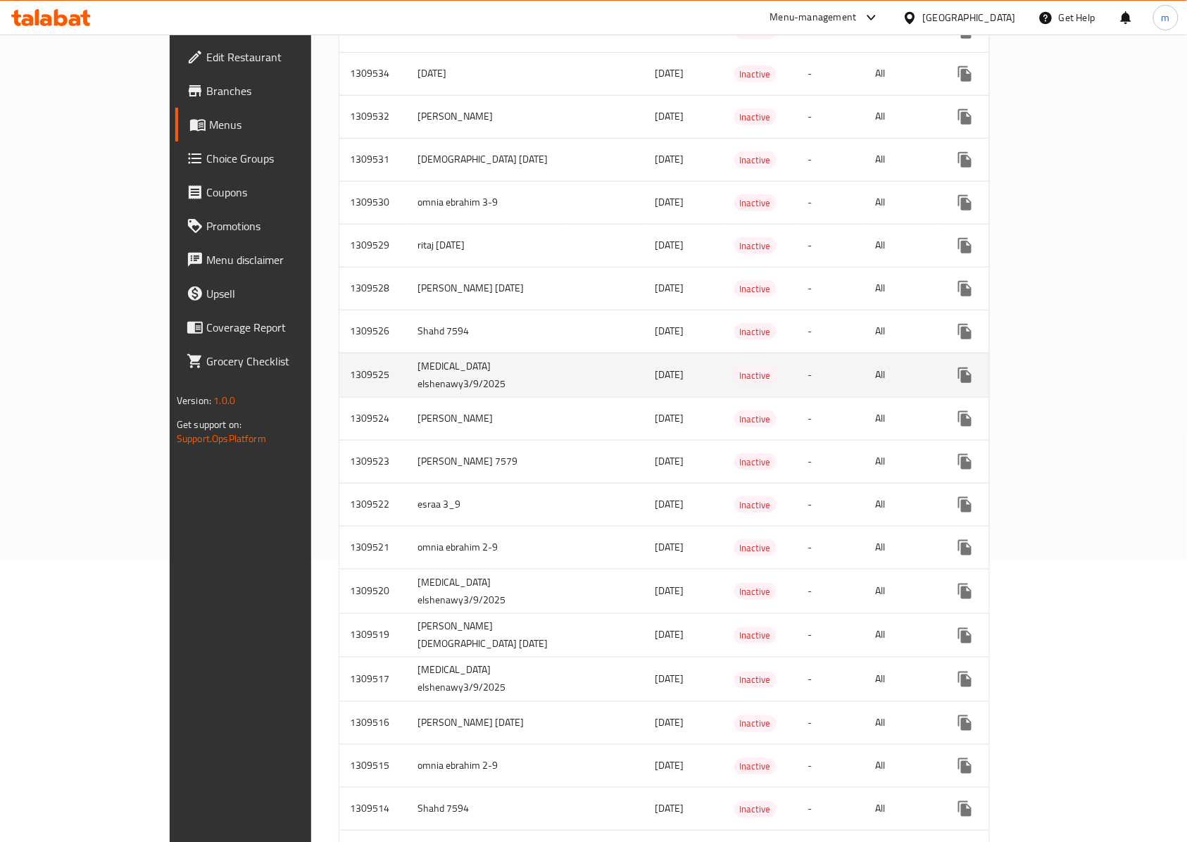
scroll to position [375, 0]
